Goal: Task Accomplishment & Management: Manage account settings

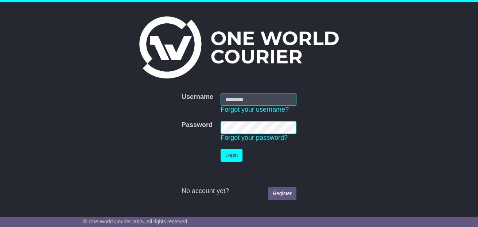
click at [227, 100] on input "Username" at bounding box center [259, 99] width 76 height 13
type input "**********"
click at [229, 156] on button "Login" at bounding box center [232, 155] width 22 height 13
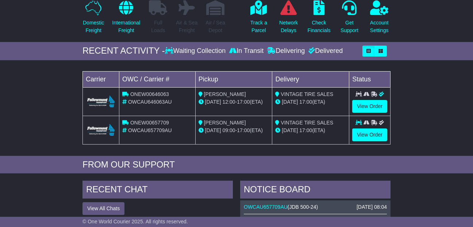
scroll to position [93, 0]
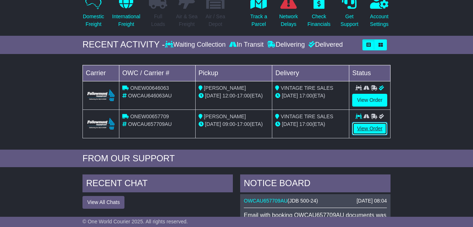
click at [371, 127] on link "View Order" at bounding box center [369, 128] width 35 height 13
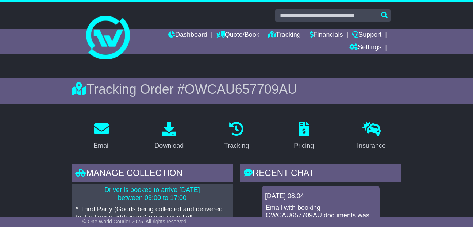
scroll to position [5, 0]
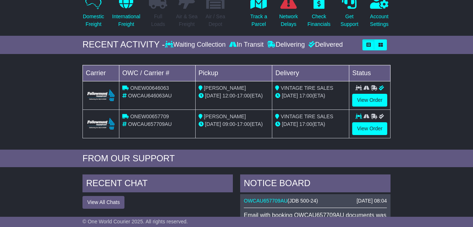
drag, startPoint x: 472, startPoint y: 72, endPoint x: 472, endPoint y: 57, distance: 15.3
click at [472, 57] on div "GET A QUOTE Domestic Freight International Freight Full Loads Air & Sea Freight" at bounding box center [236, 229] width 473 height 511
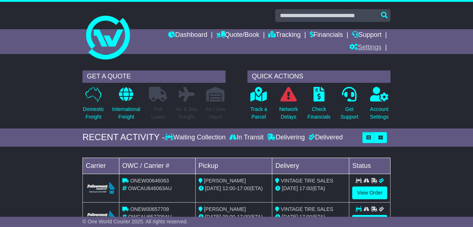
click at [367, 46] on link "Settings" at bounding box center [365, 48] width 32 height 12
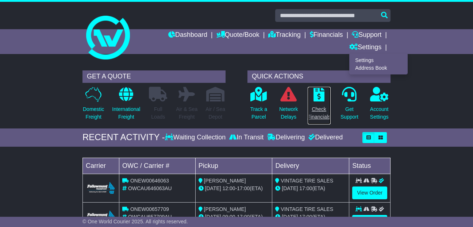
click at [318, 108] on p "Check Financials" at bounding box center [319, 112] width 23 height 15
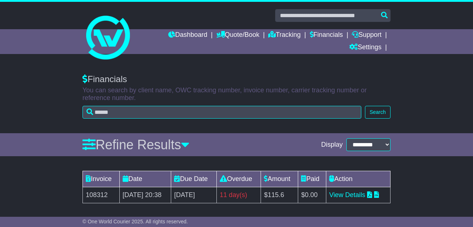
scroll to position [2, 0]
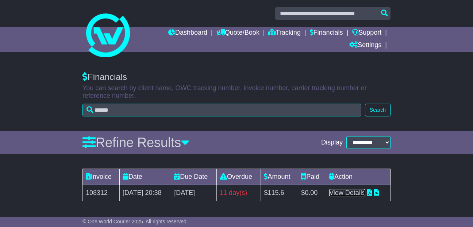
click at [362, 191] on link "View Details" at bounding box center [347, 192] width 36 height 7
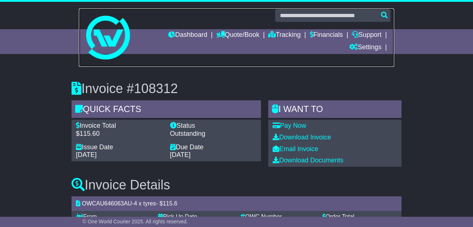
click at [107, 57] on img at bounding box center [108, 38] width 44 height 44
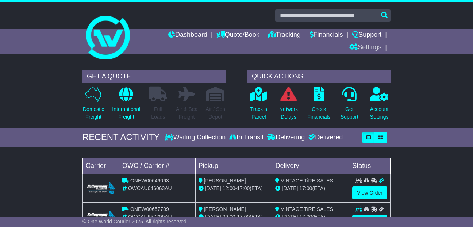
click at [370, 47] on link "Settings" at bounding box center [365, 48] width 32 height 12
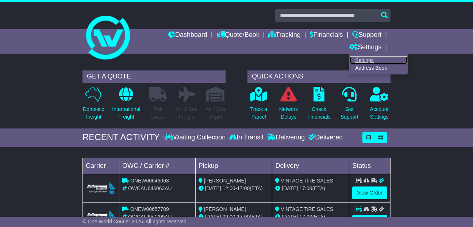
click at [366, 59] on link "Settings" at bounding box center [379, 60] width 58 height 8
